Goal: Task Accomplishment & Management: Use online tool/utility

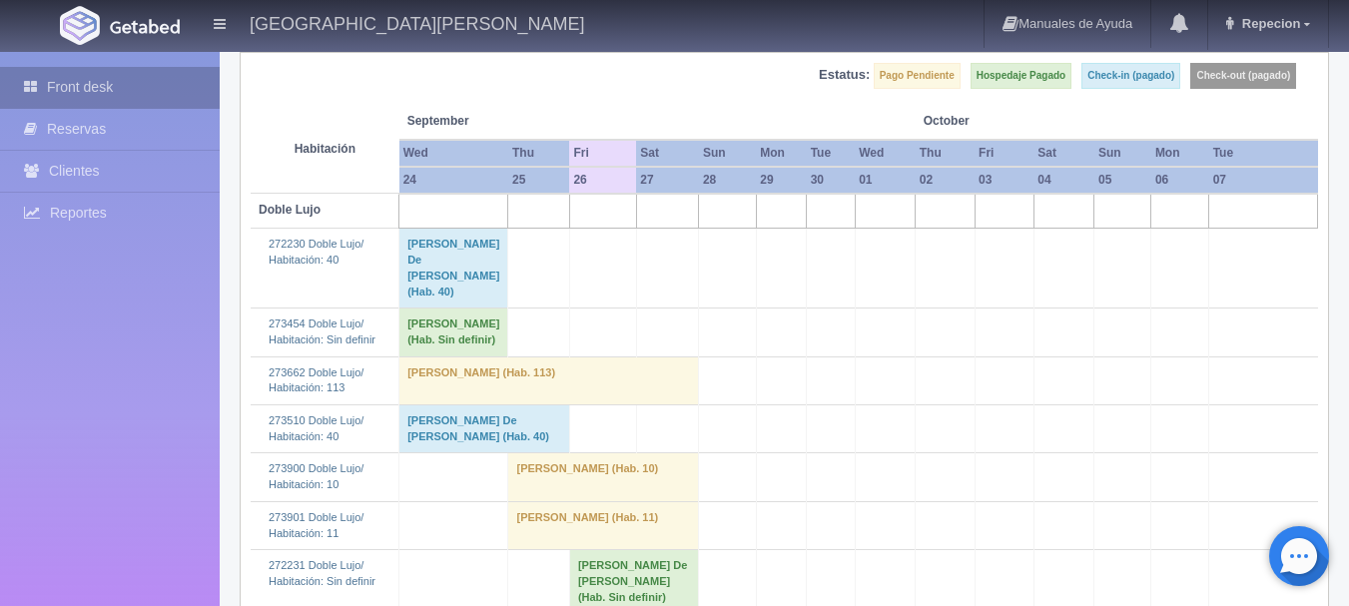
scroll to position [200, 0]
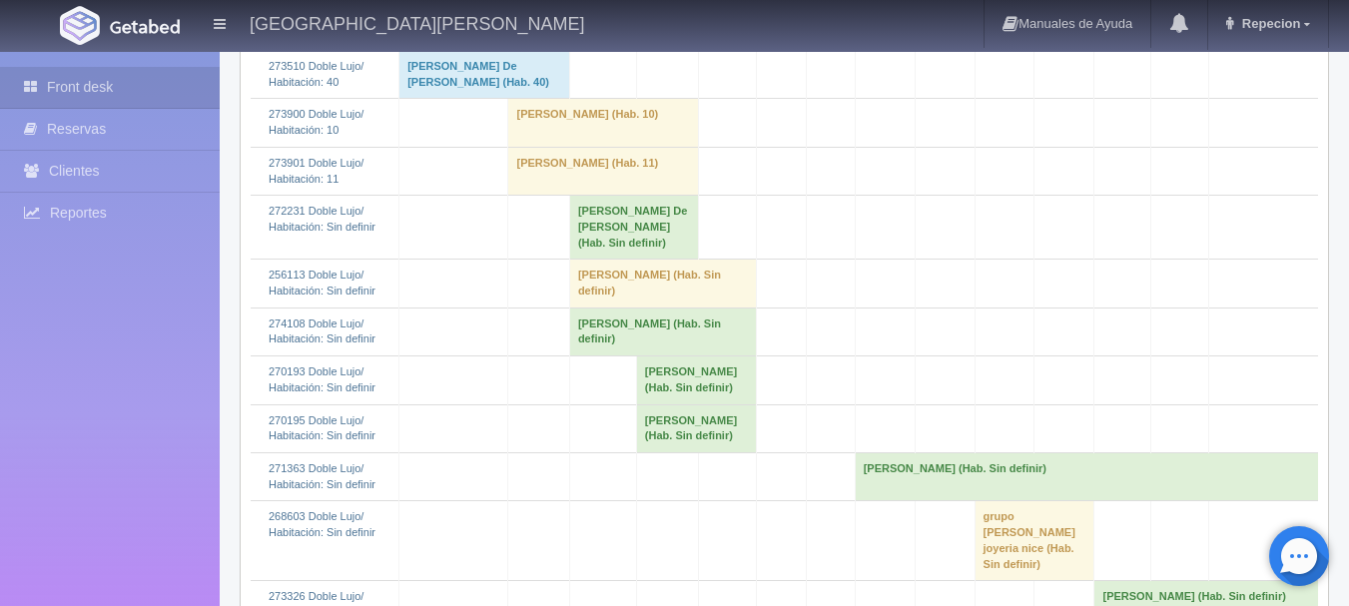
scroll to position [599, 0]
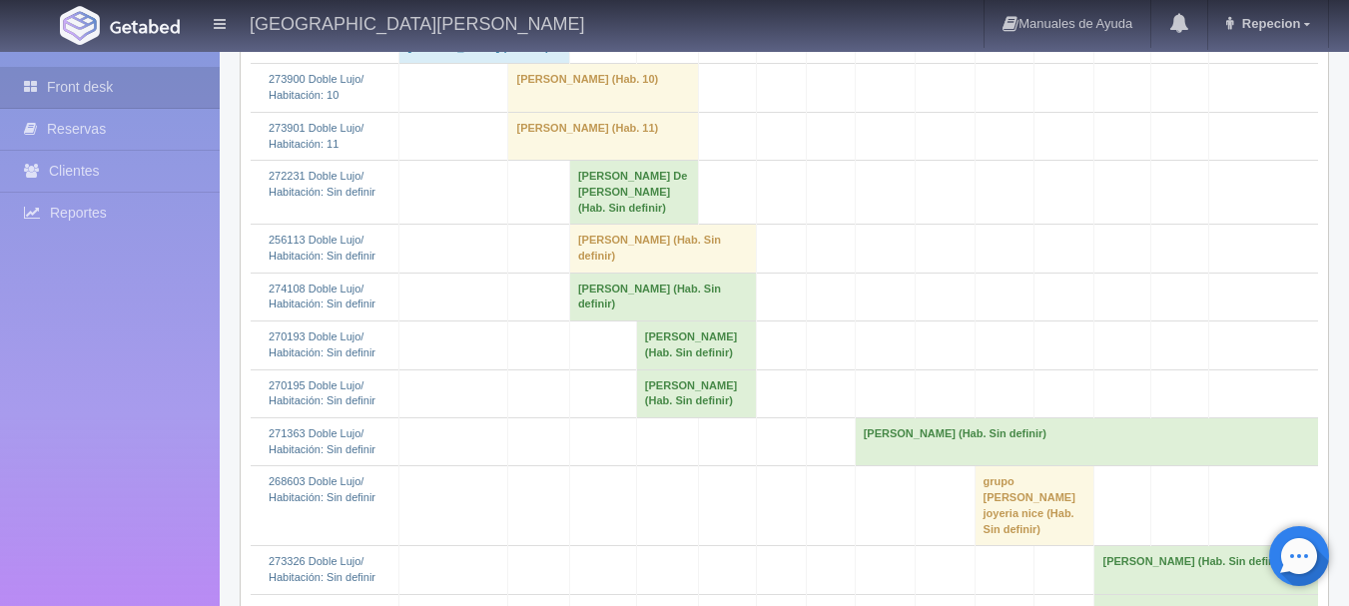
click at [606, 321] on td "Juan Depaz (Hab. Sin definir)" at bounding box center [662, 297] width 187 height 48
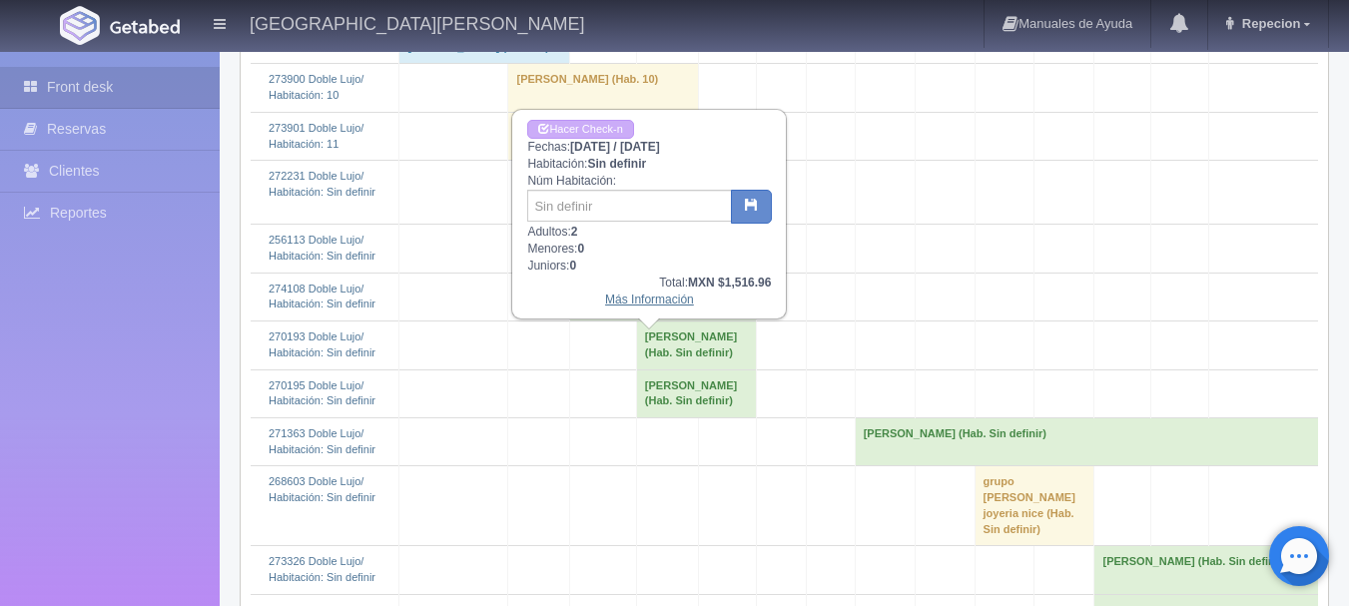
click at [635, 303] on link "Más Información" at bounding box center [649, 300] width 89 height 14
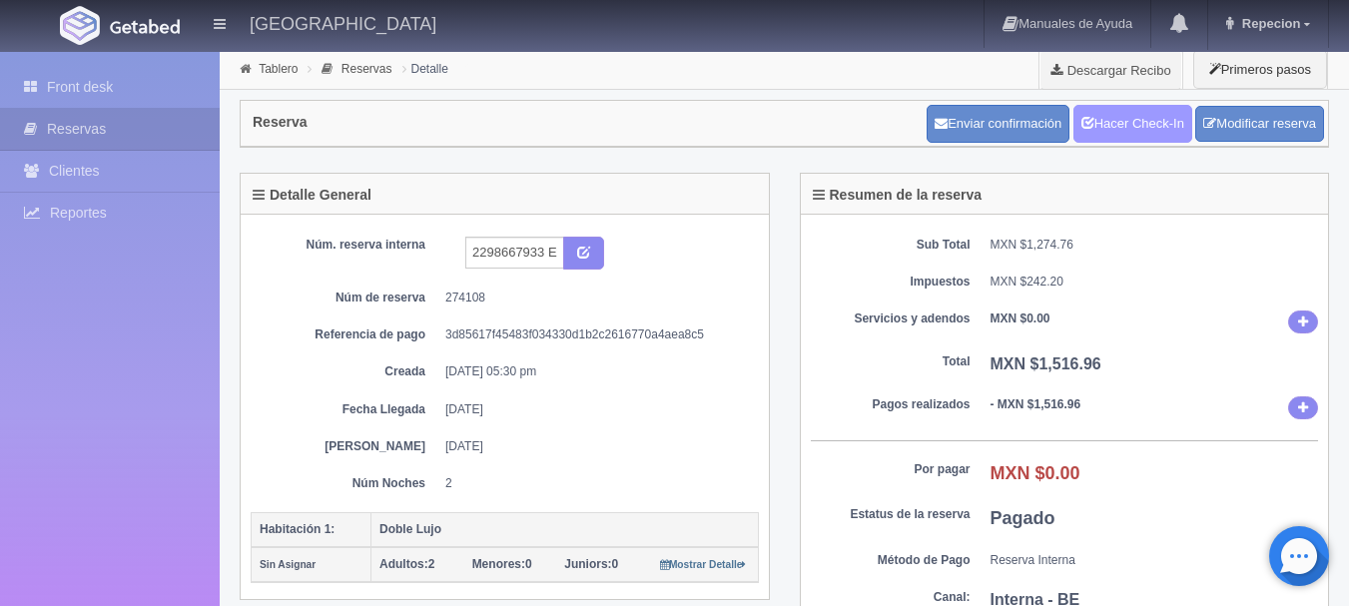
click at [1134, 126] on link "Hacer Check-In" at bounding box center [1133, 124] width 119 height 38
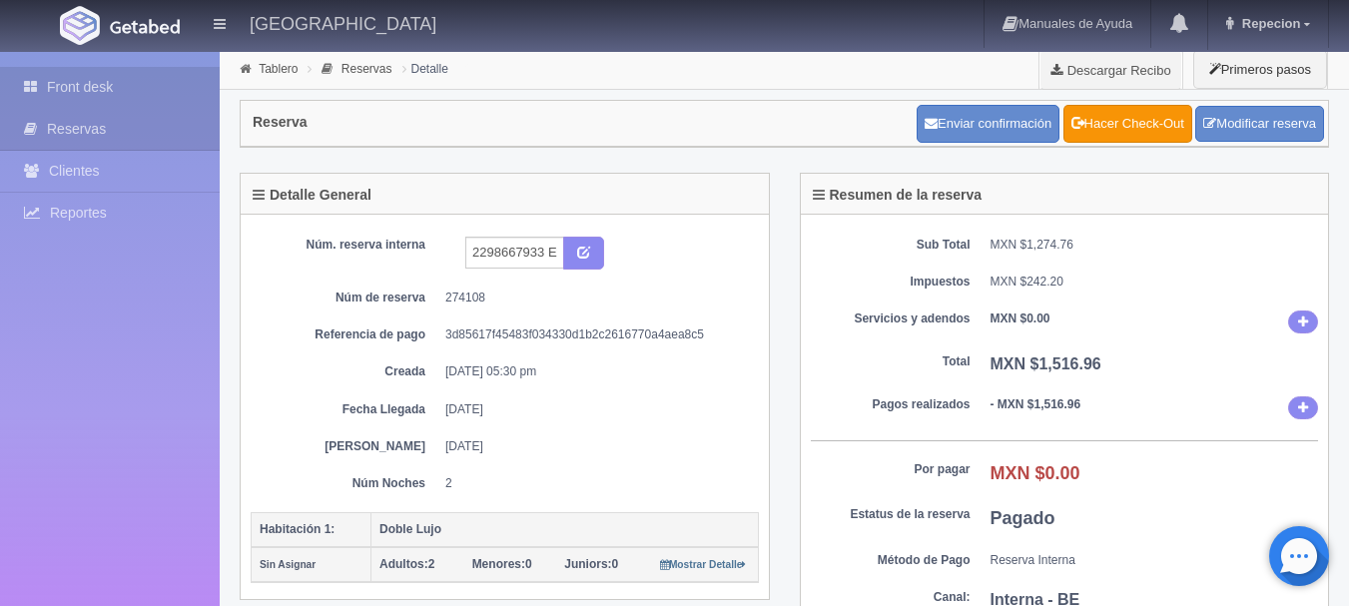
click at [95, 78] on link "Front desk" at bounding box center [110, 87] width 220 height 41
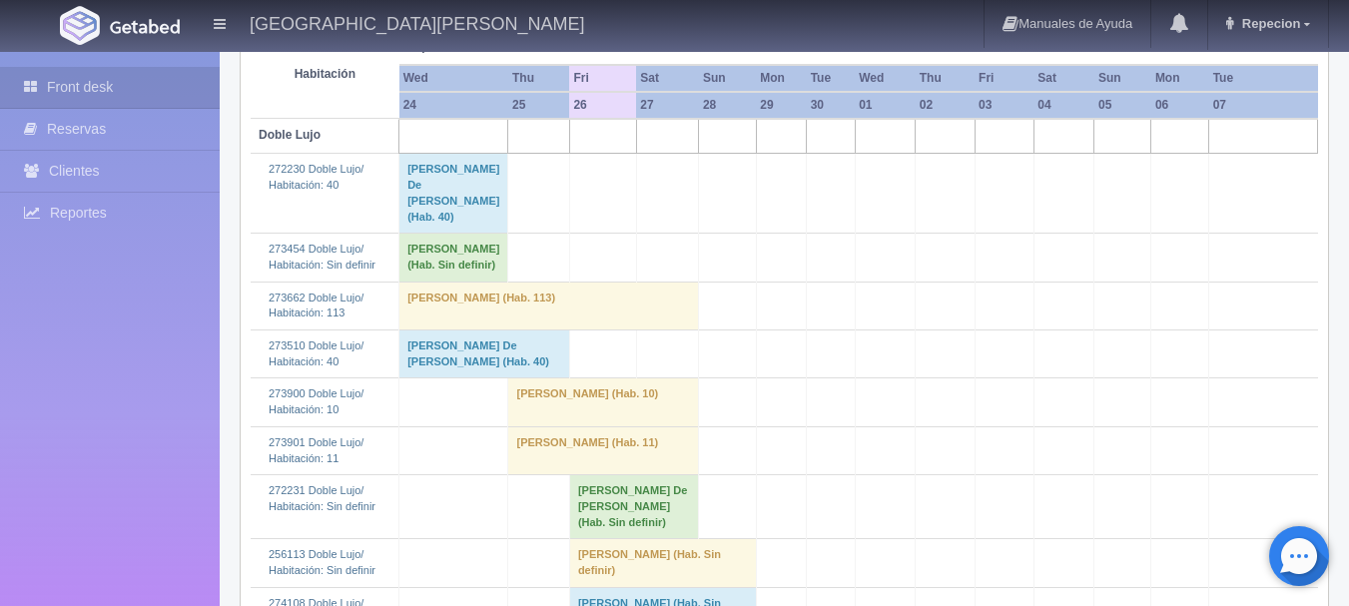
scroll to position [499, 0]
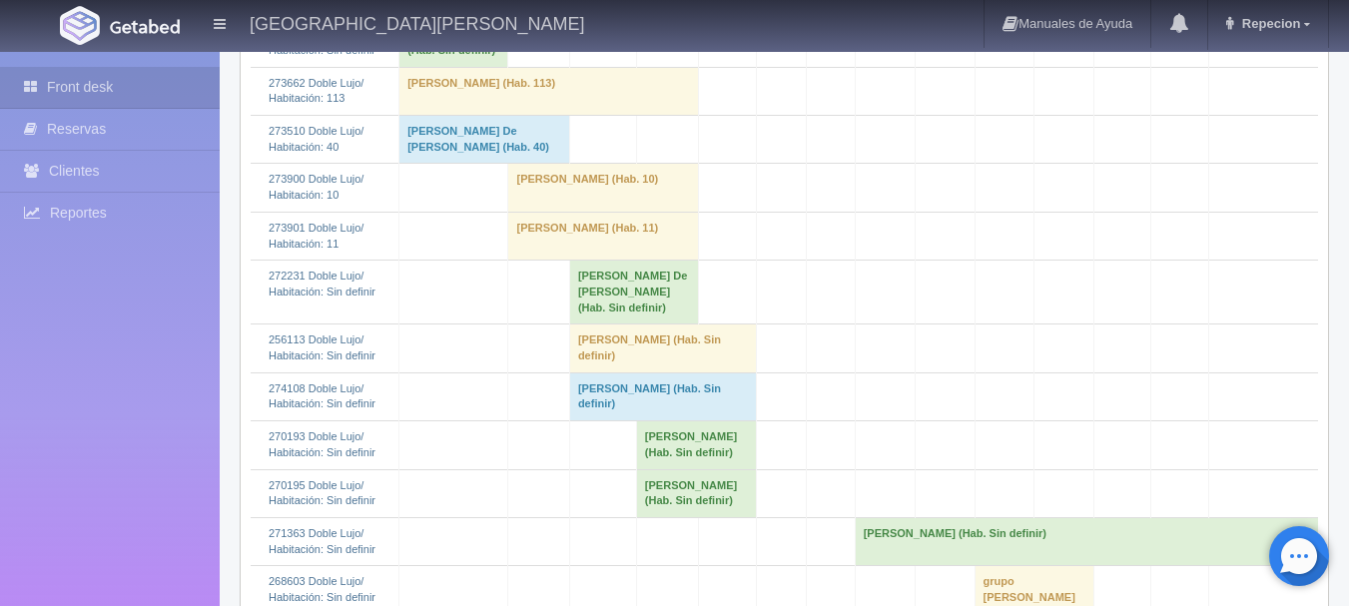
click at [587, 420] on td "Juan Depaz (Hab. Sin definir)" at bounding box center [662, 397] width 187 height 48
click at [621, 420] on td "Juan Depaz (Hab. Sin definir)" at bounding box center [662, 397] width 187 height 48
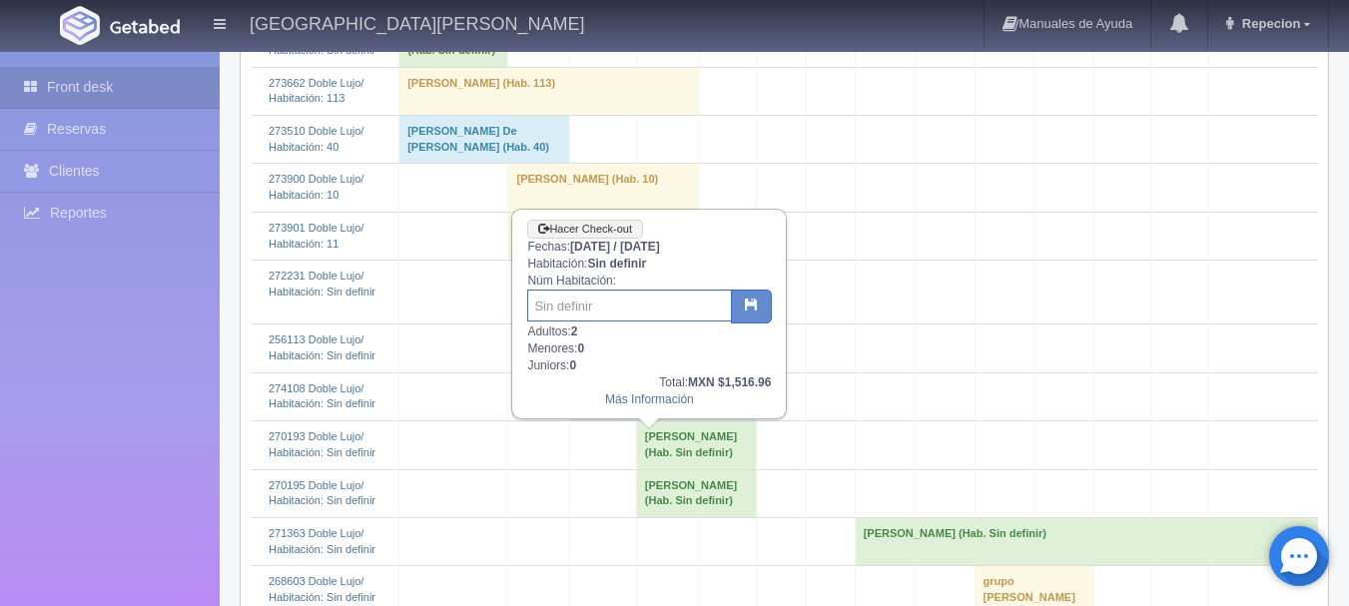
click at [617, 310] on input "text" at bounding box center [629, 306] width 205 height 32
type input "43"
click at [748, 315] on button "button" at bounding box center [751, 307] width 41 height 34
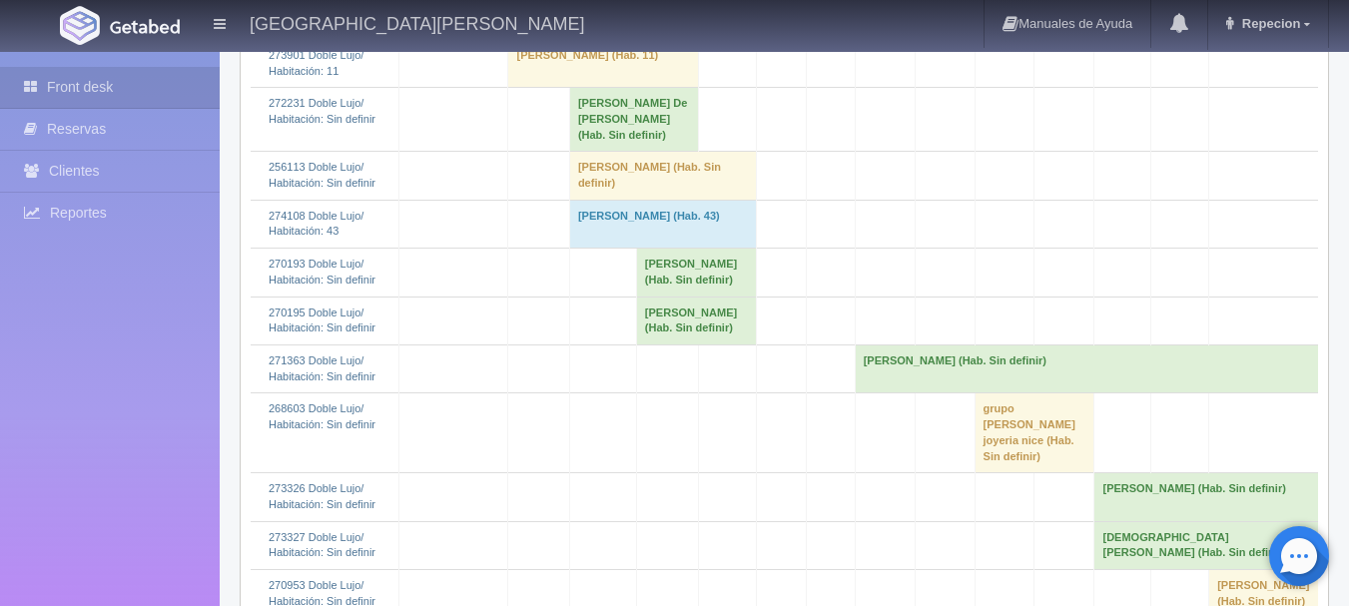
scroll to position [699, 0]
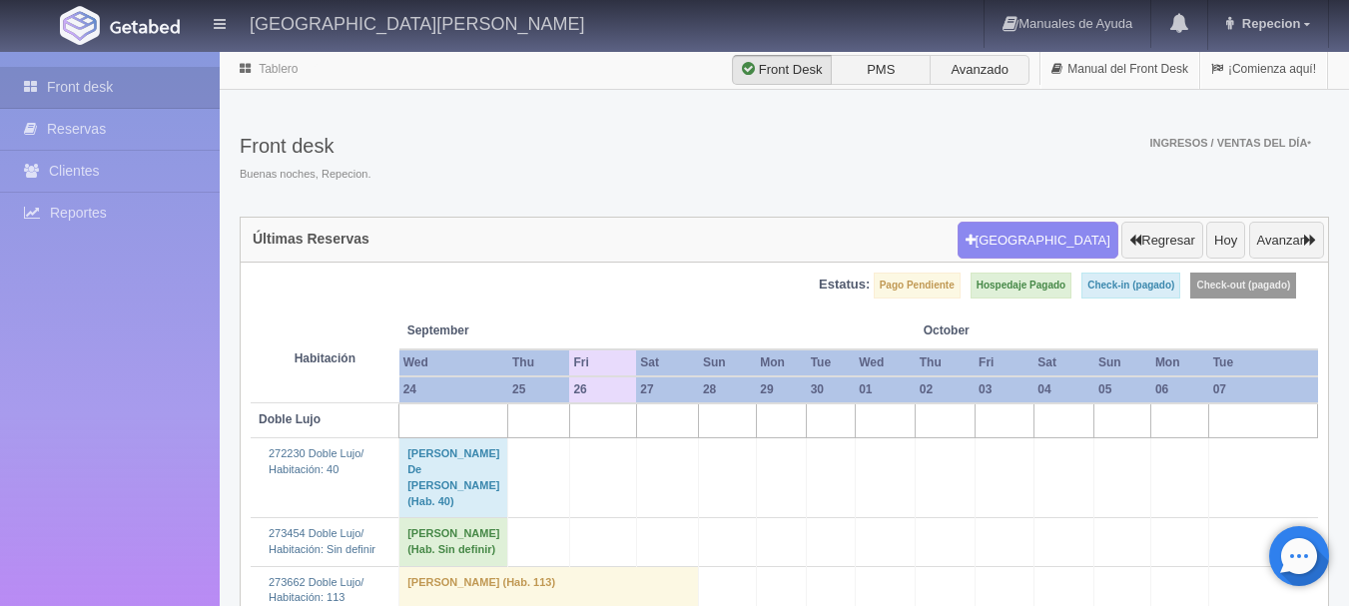
scroll to position [699, 0]
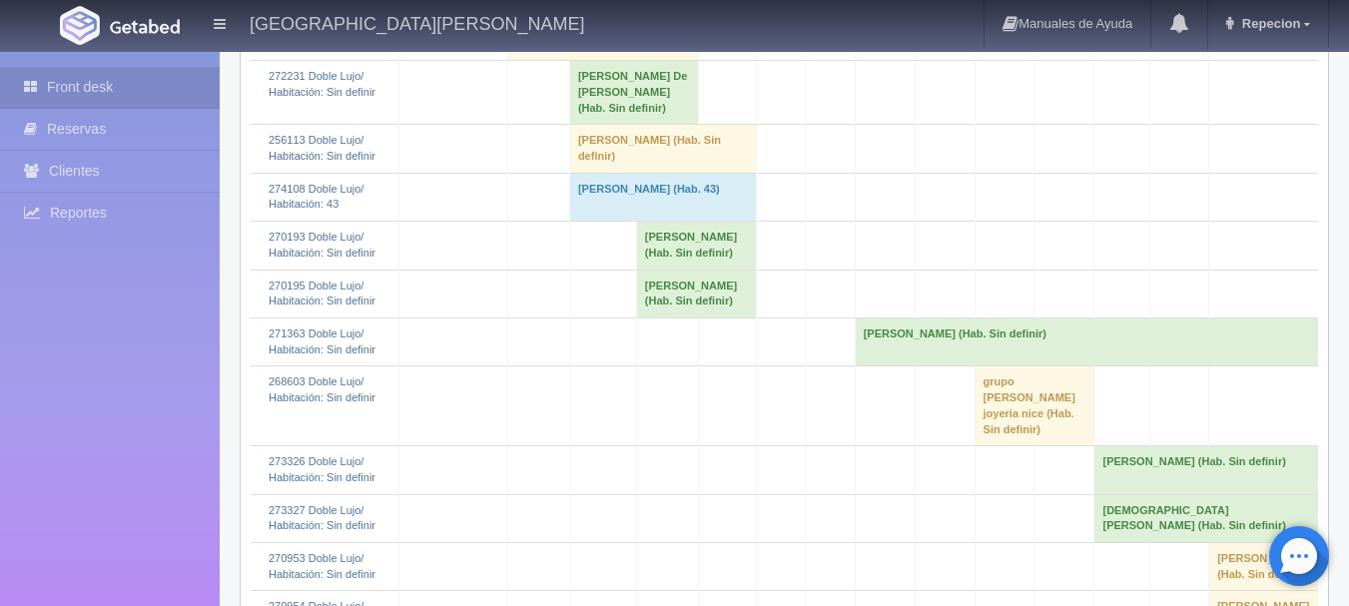
click at [640, 173] on td "[PERSON_NAME] (Hab. Sin definir)" at bounding box center [662, 149] width 187 height 48
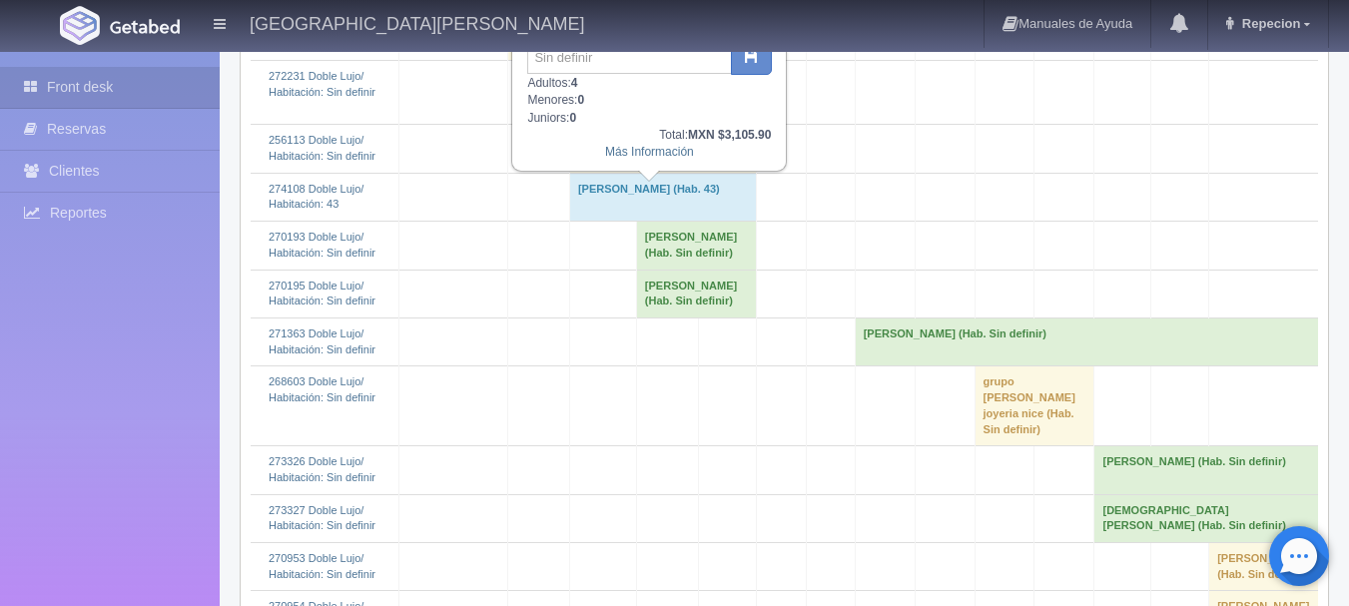
click at [640, 173] on td "[PERSON_NAME] (Hab. Sin definir)" at bounding box center [662, 149] width 187 height 48
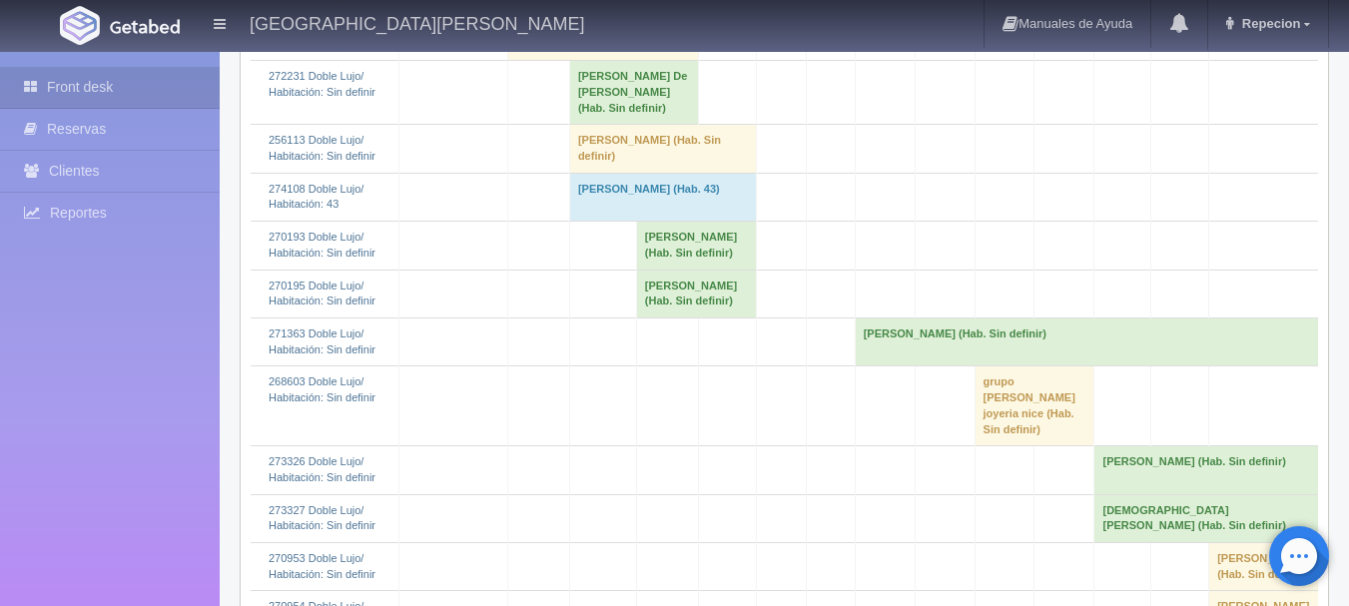
click at [616, 173] on td "[PERSON_NAME] (Hab. Sin definir)" at bounding box center [662, 149] width 187 height 48
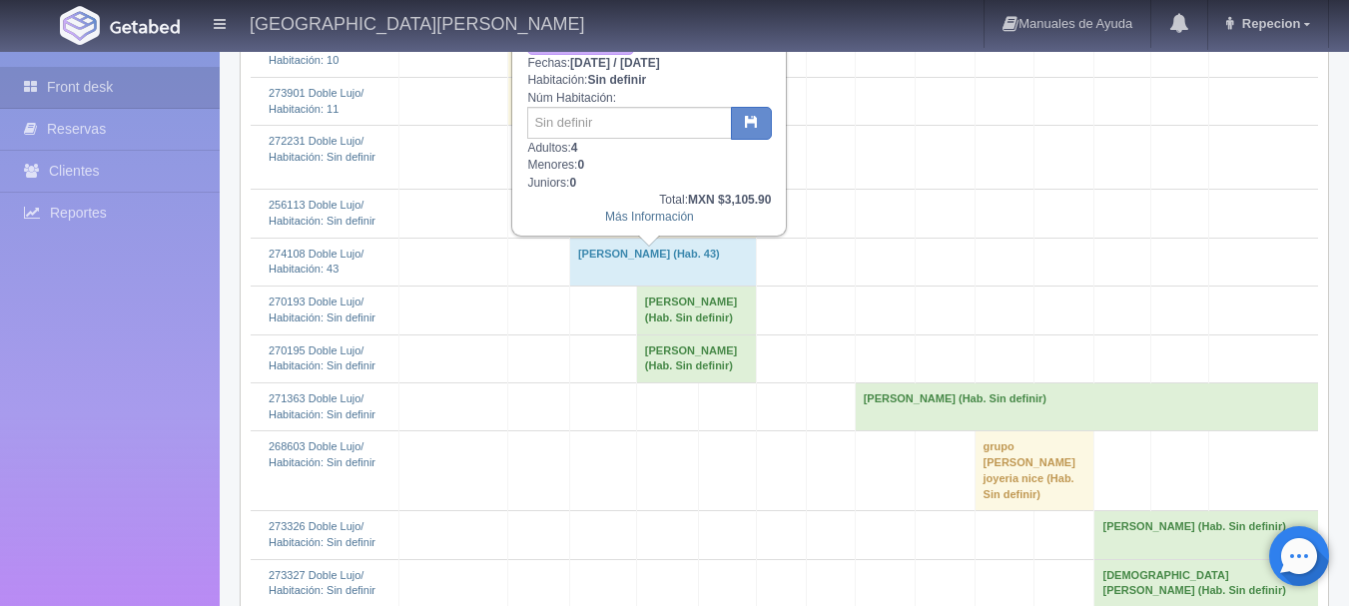
scroll to position [599, 0]
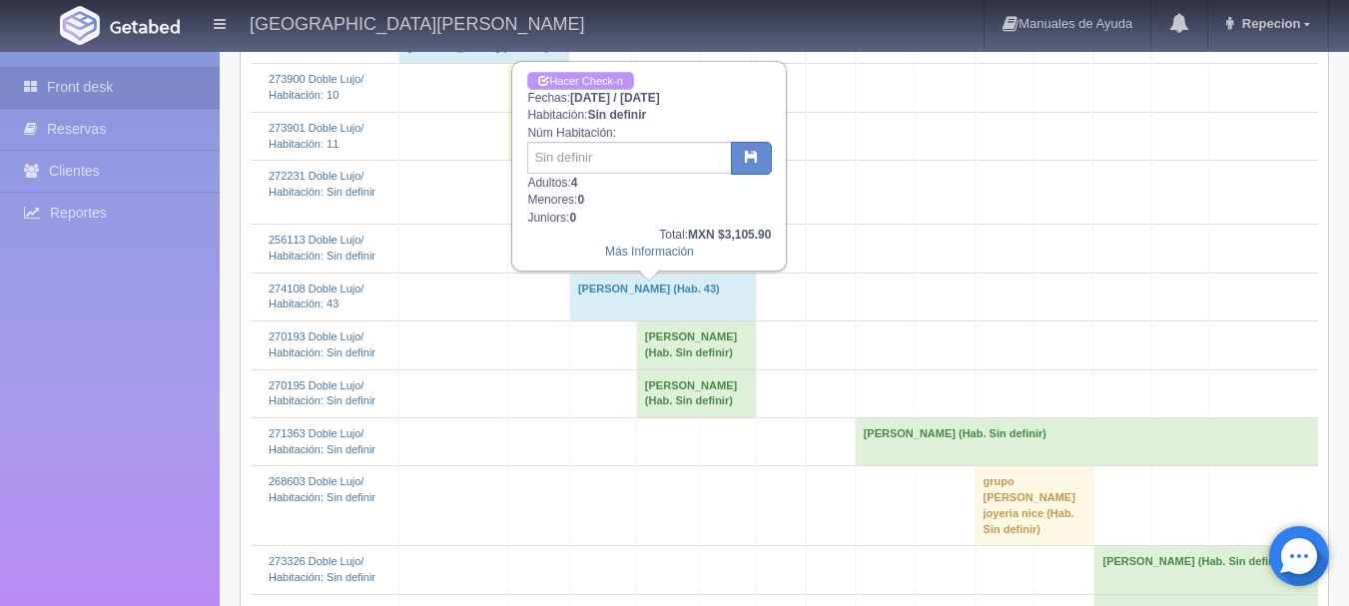
click at [589, 82] on link "Hacer Check-n" at bounding box center [580, 81] width 106 height 19
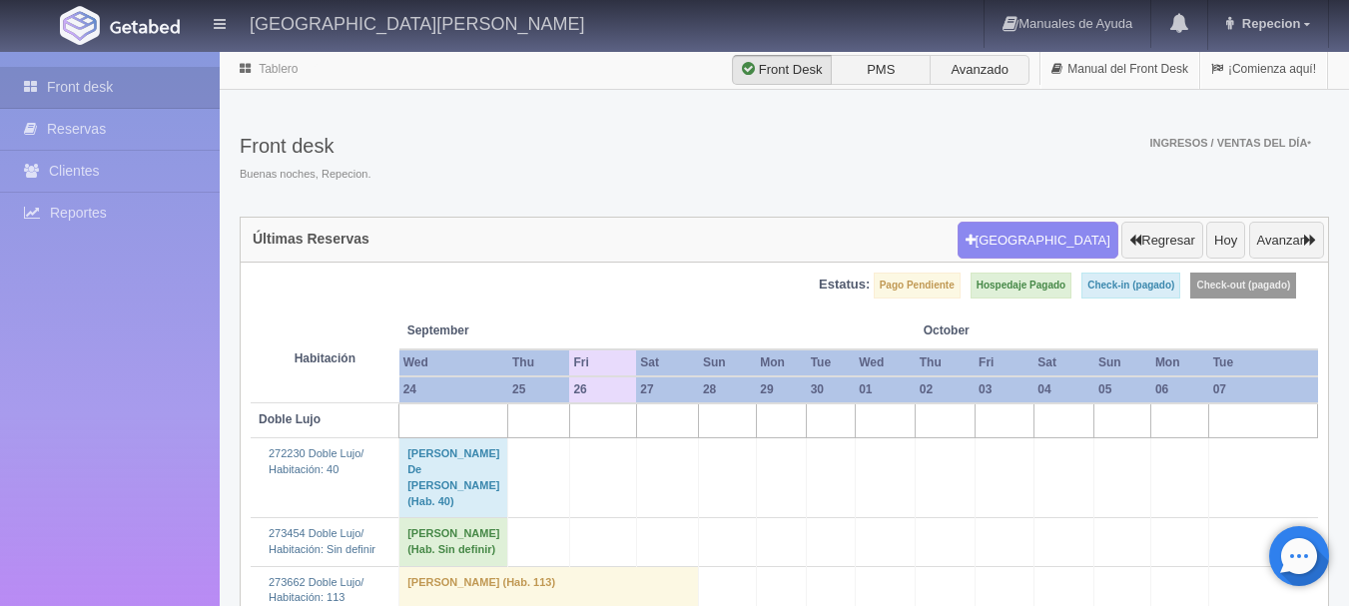
scroll to position [599, 0]
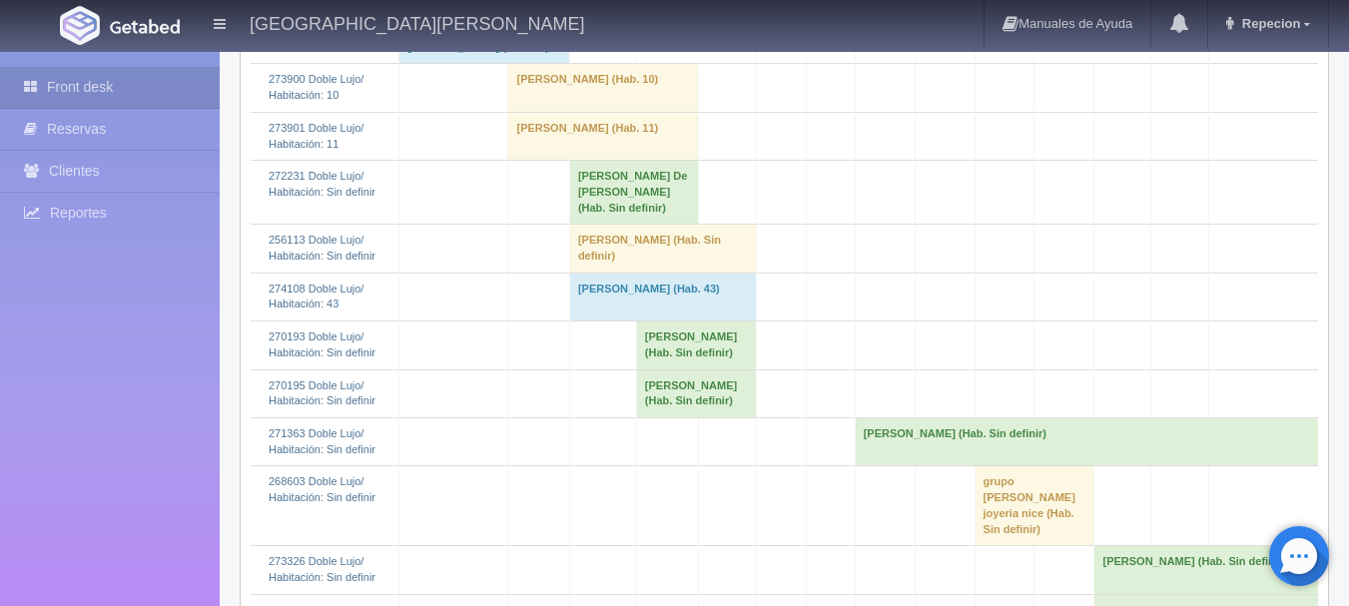
click at [596, 273] on td "Ana Laura Valdez Aramburo (Hab. Sin definir)" at bounding box center [662, 249] width 187 height 48
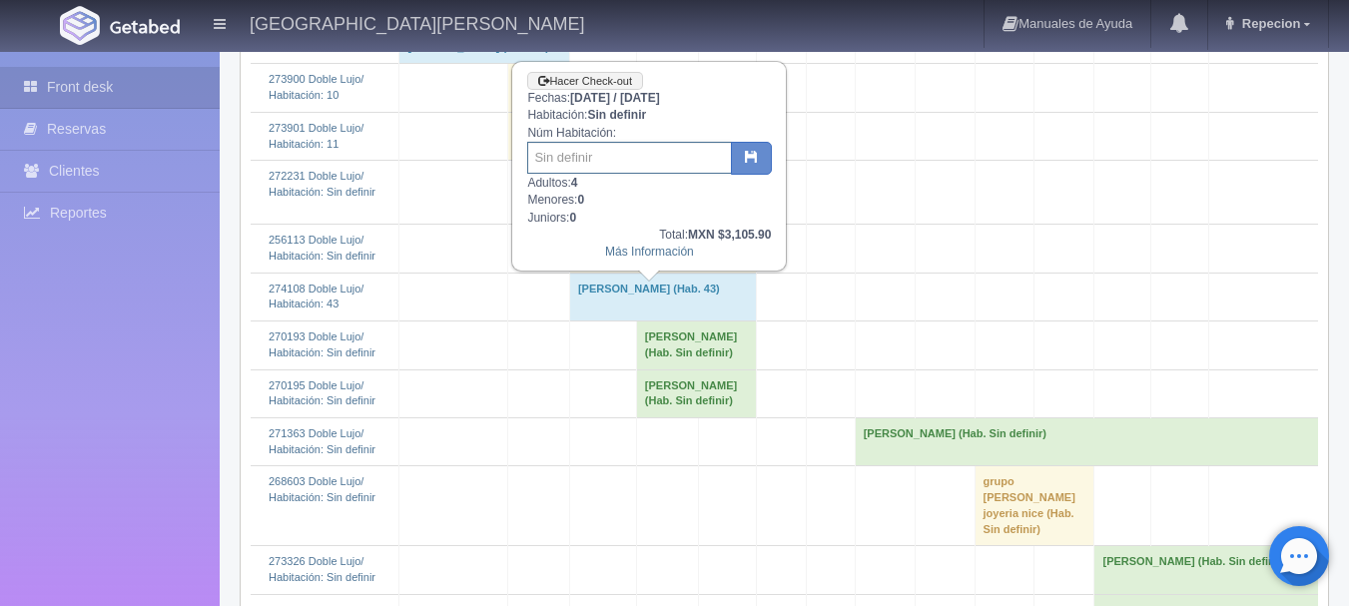
click at [593, 162] on input "text" at bounding box center [629, 158] width 205 height 32
type input "35"
click at [746, 161] on icon "button" at bounding box center [751, 156] width 13 height 13
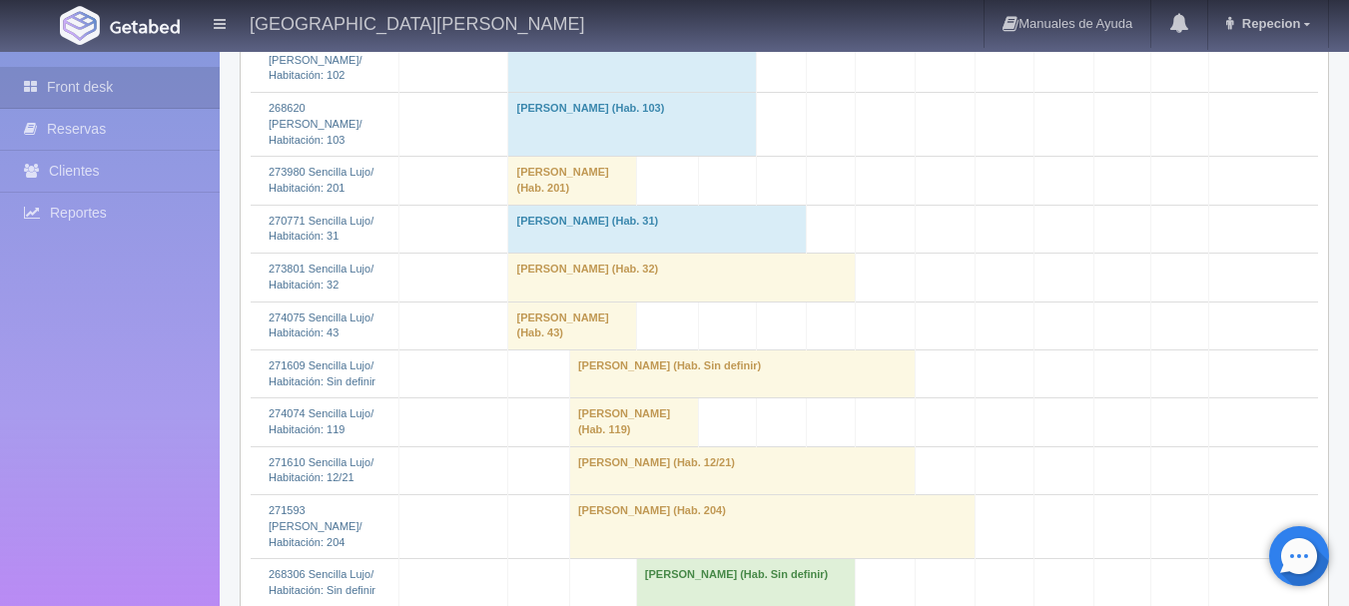
scroll to position [1798, 0]
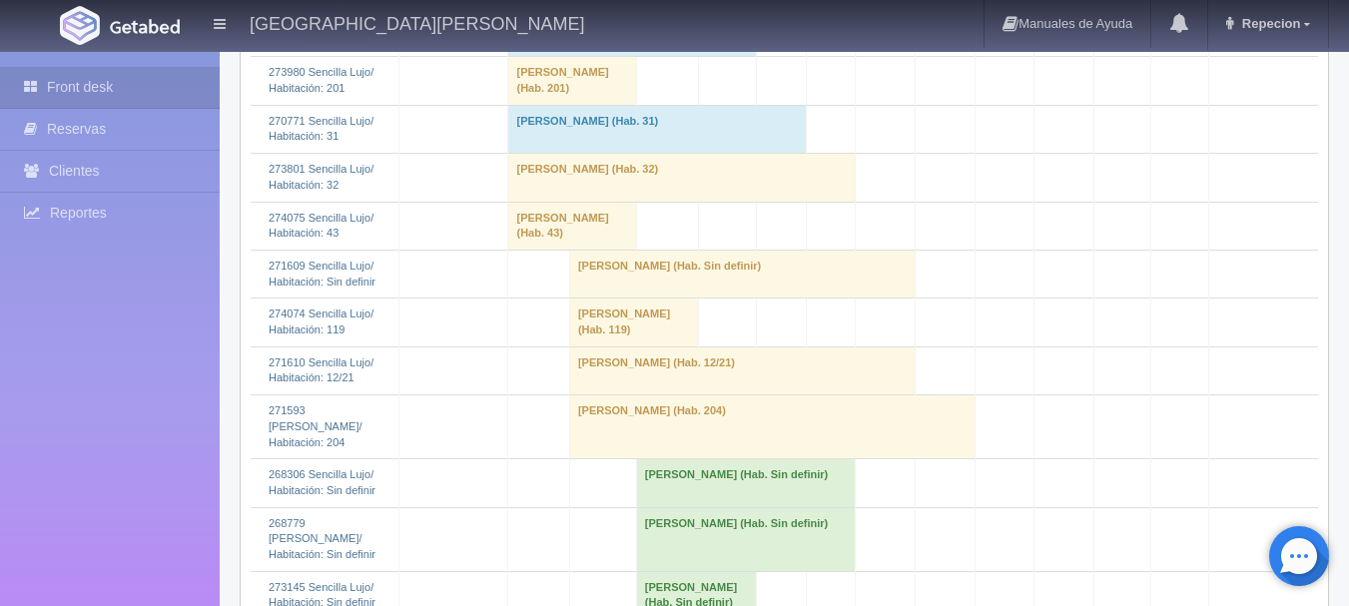
click at [630, 298] on td "Susana Lizaola (Hab. Sin definir)" at bounding box center [742, 274] width 346 height 48
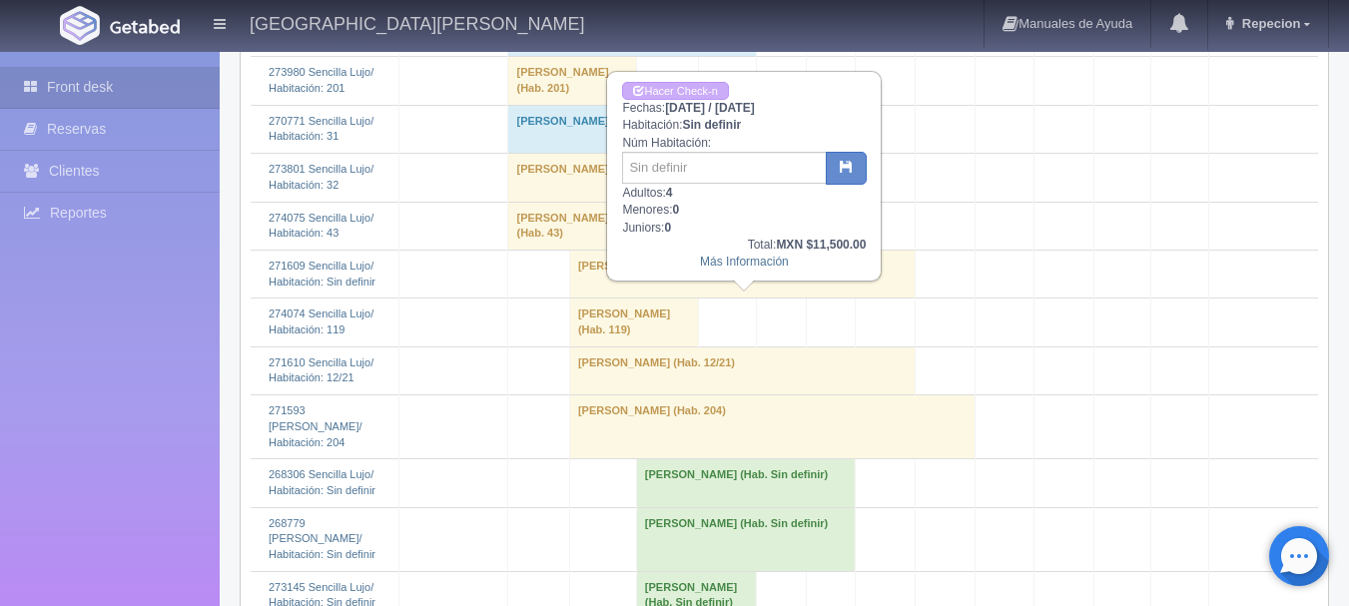
click at [630, 298] on td "Susana Lizaola (Hab. Sin definir)" at bounding box center [742, 274] width 346 height 48
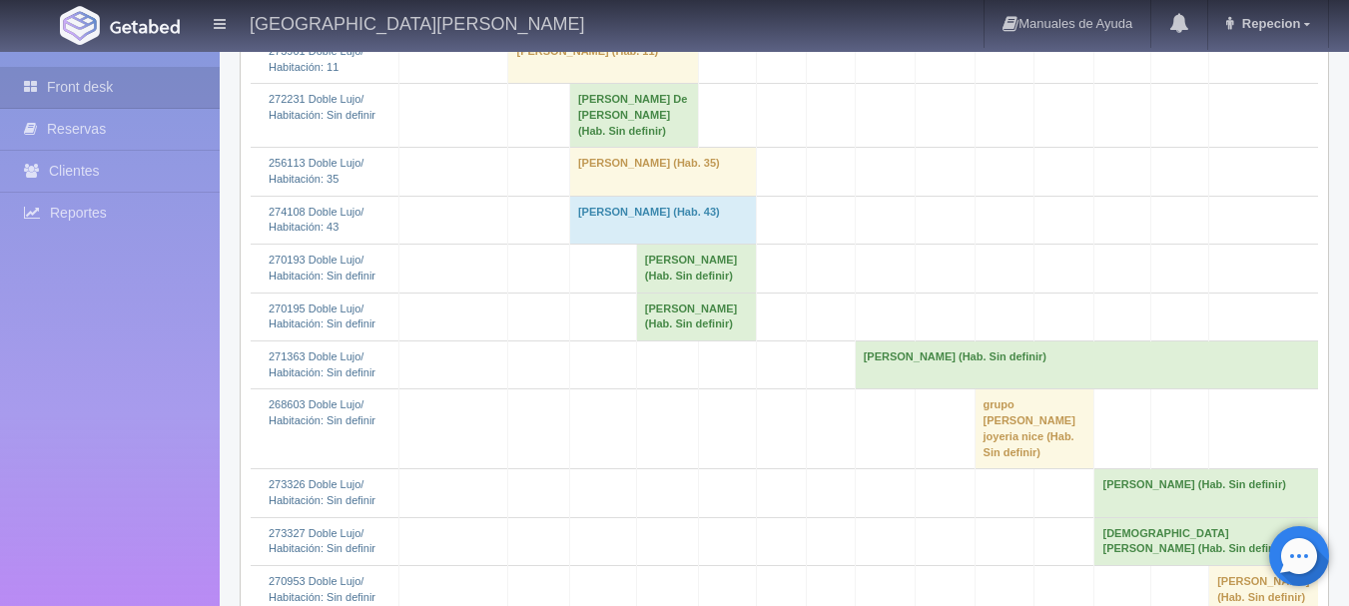
scroll to position [499, 0]
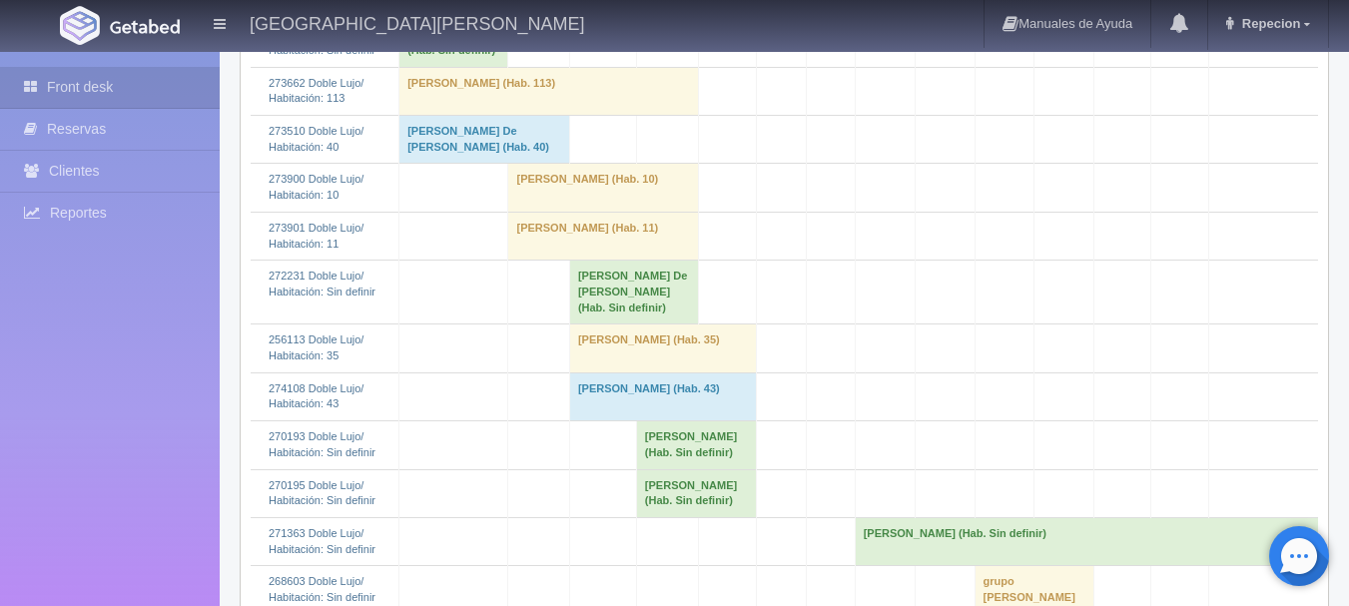
click at [658, 325] on td "Maria De Lourdes Juarez Navarro (Hab. Sin definir)" at bounding box center [633, 293] width 129 height 64
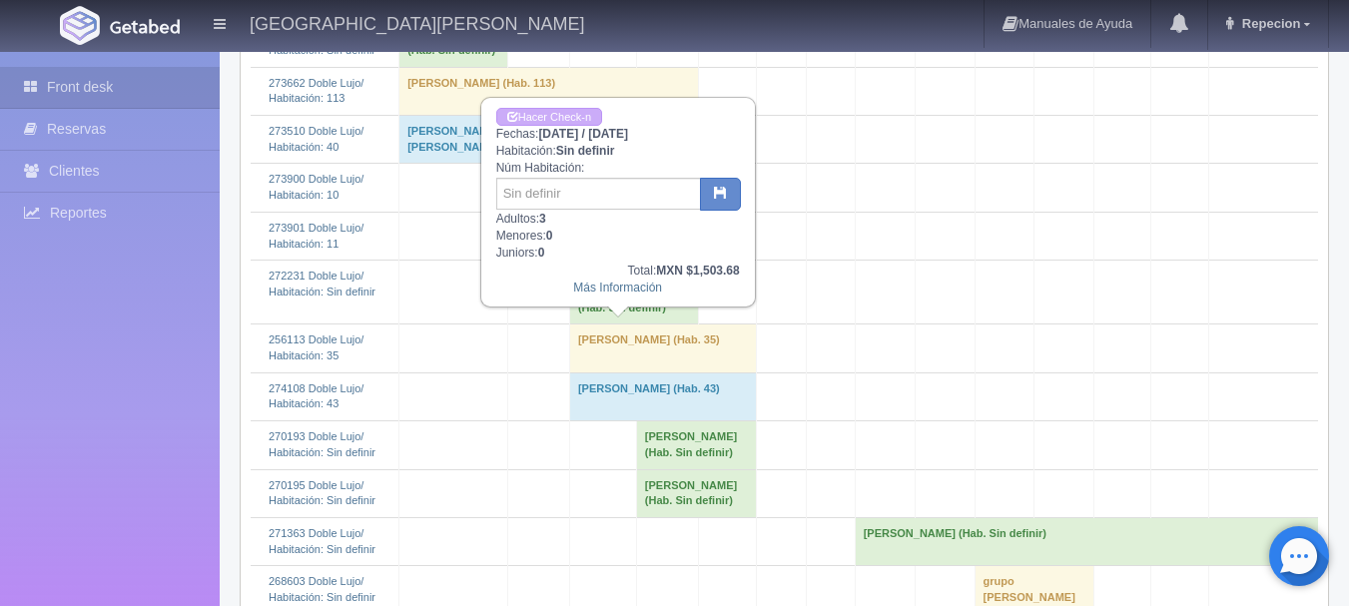
click at [658, 325] on td "[PERSON_NAME] De [PERSON_NAME] (Hab. Sin definir)" at bounding box center [633, 293] width 129 height 64
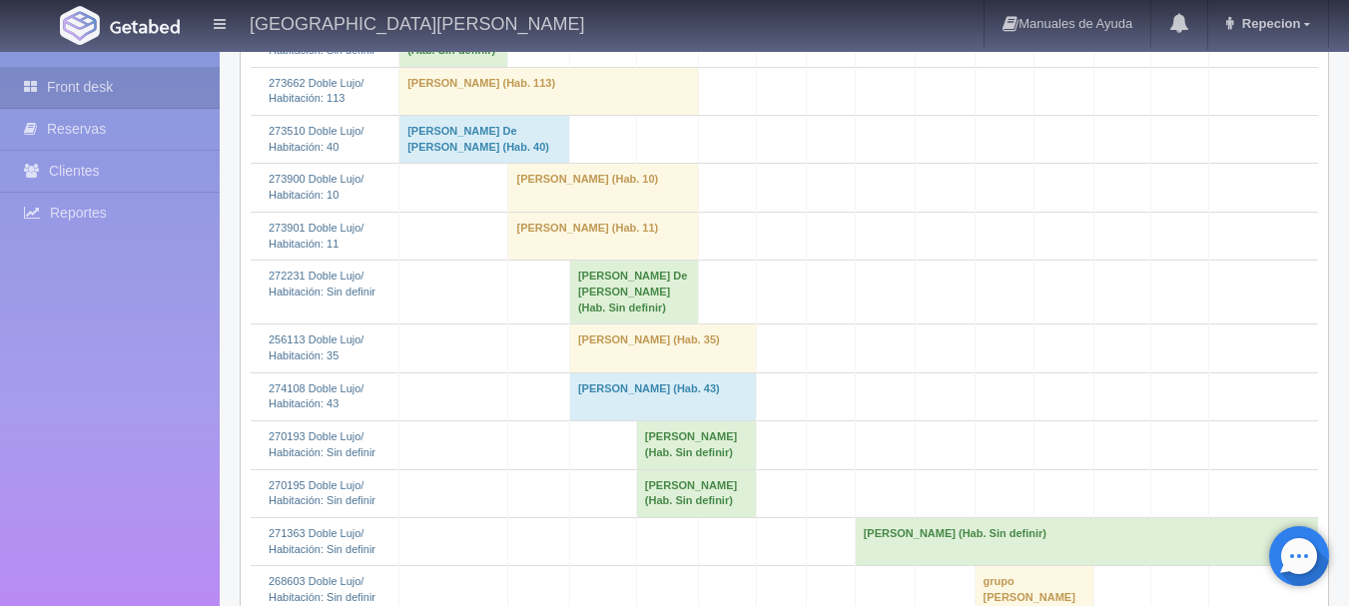
click at [658, 325] on td "[PERSON_NAME] De [PERSON_NAME] (Hab. Sin definir)" at bounding box center [633, 293] width 129 height 64
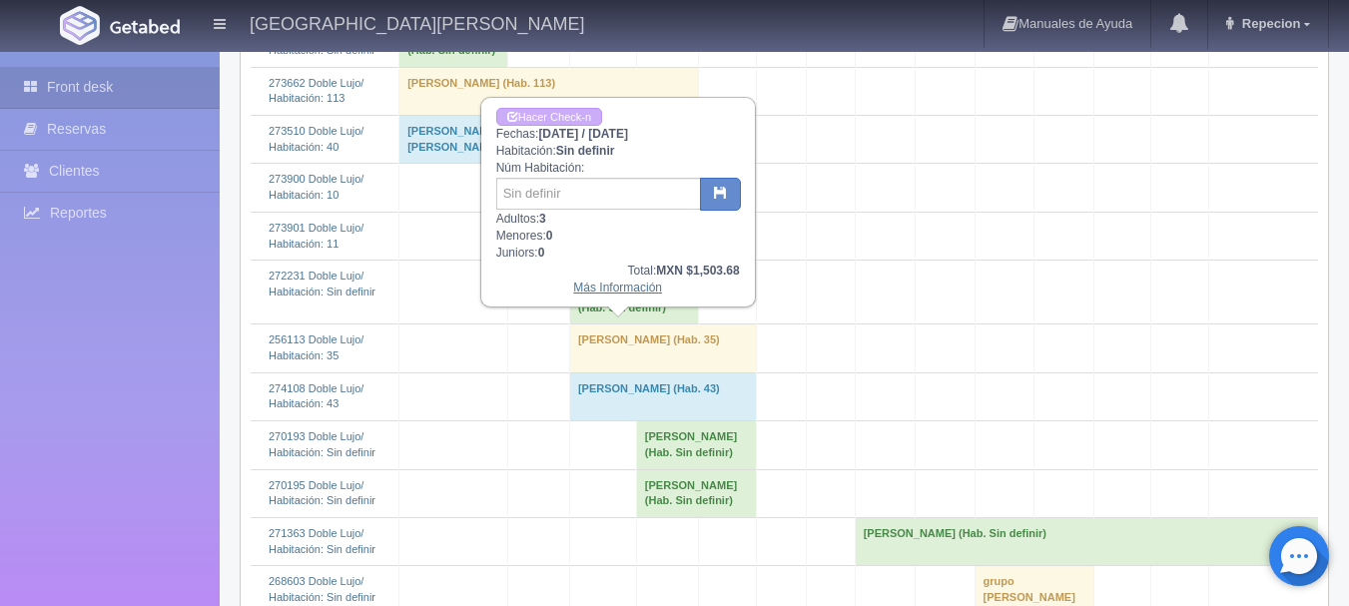
click at [602, 292] on link "Más Información" at bounding box center [617, 288] width 89 height 14
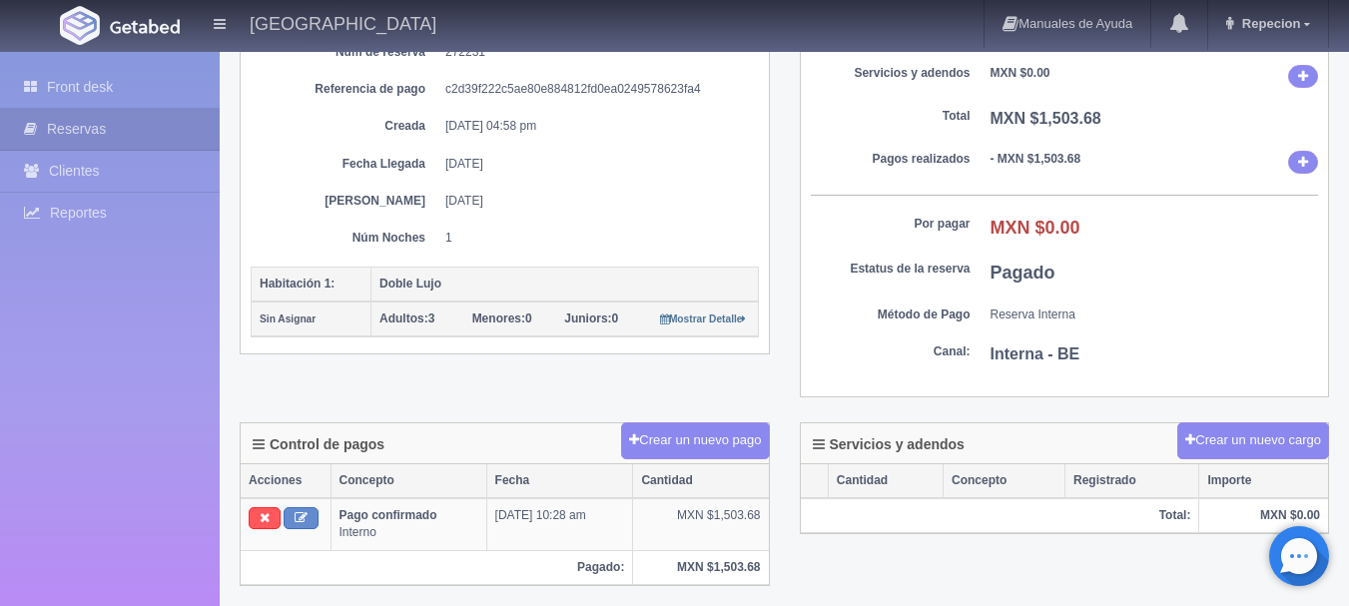
scroll to position [200, 0]
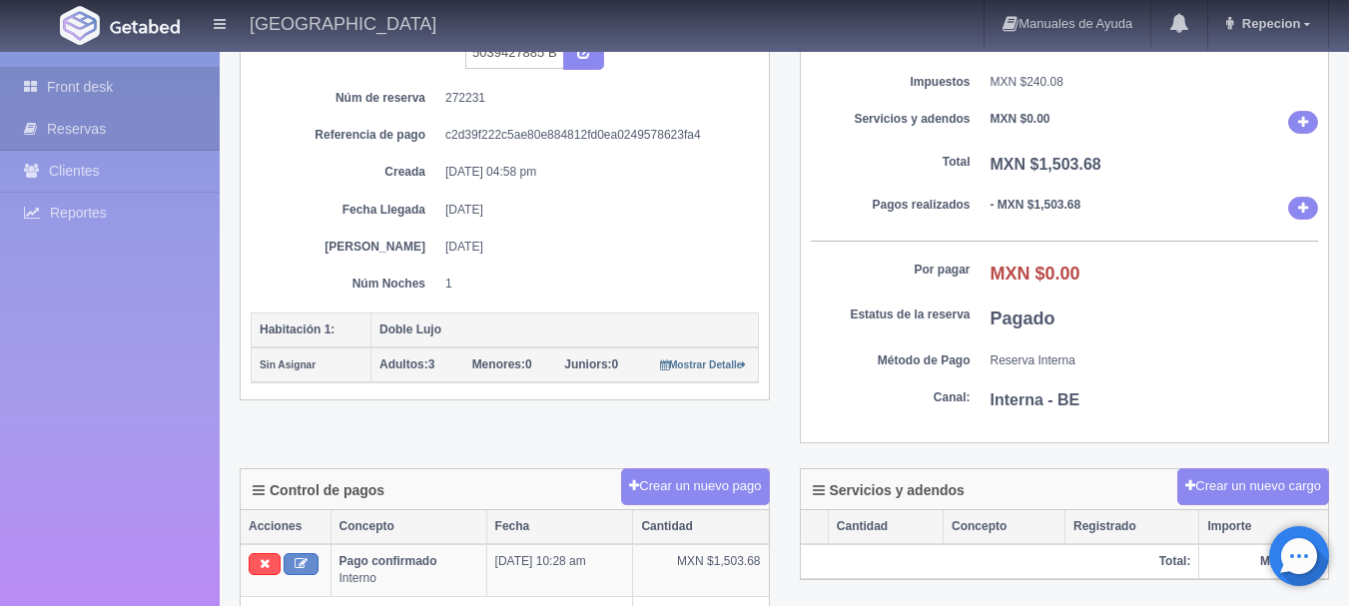
click at [76, 88] on link "Front desk" at bounding box center [110, 87] width 220 height 41
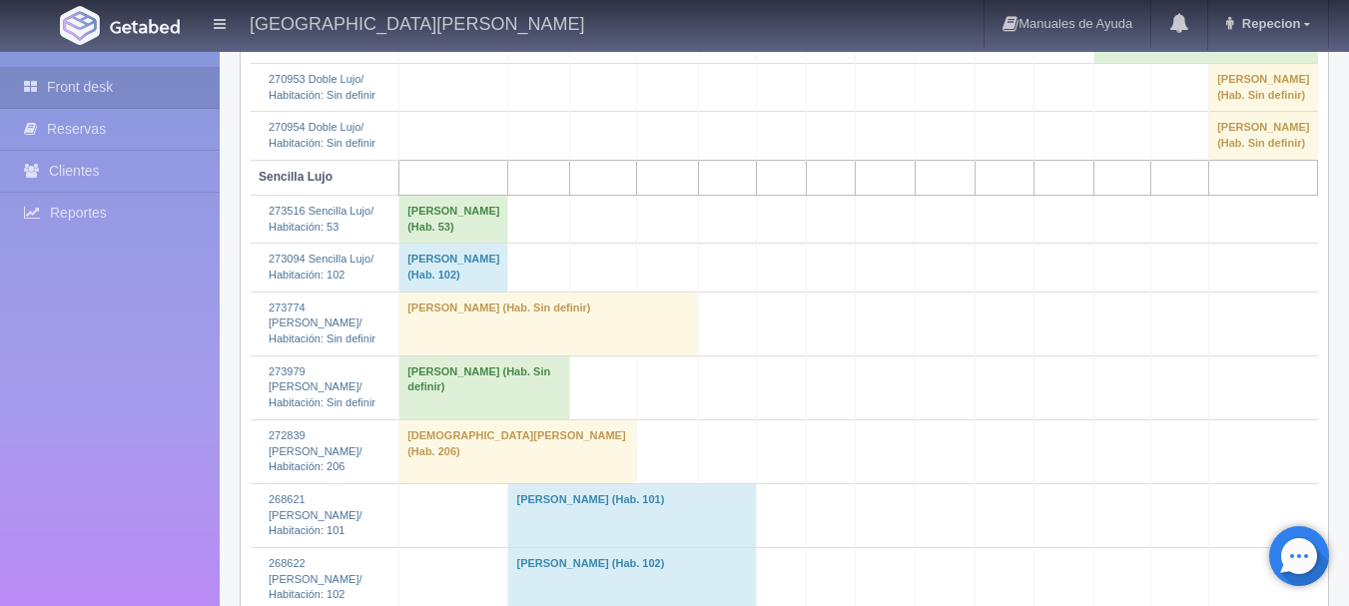
scroll to position [1198, 0]
